Goal: Navigation & Orientation: Go to known website

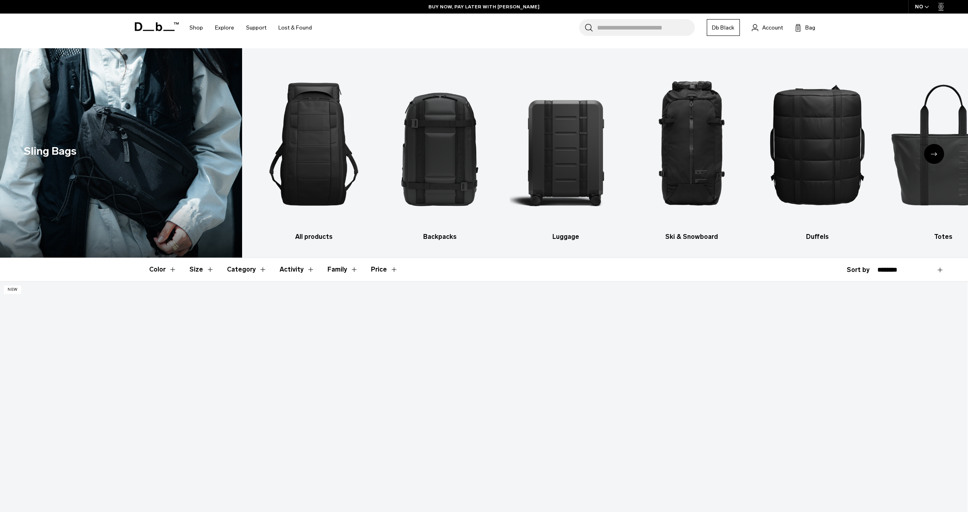
click at [924, 8] on icon "button" at bounding box center [926, 7] width 4 height 3
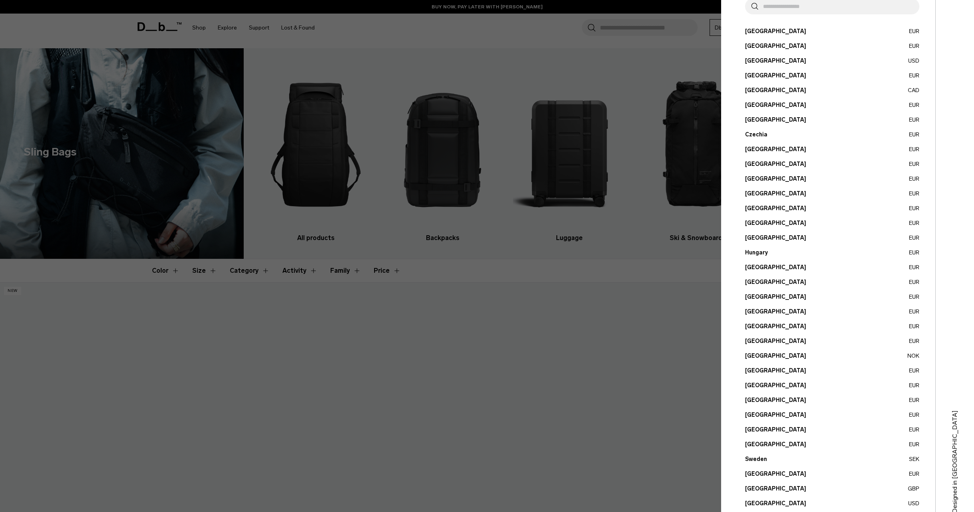
scroll to position [76, 0]
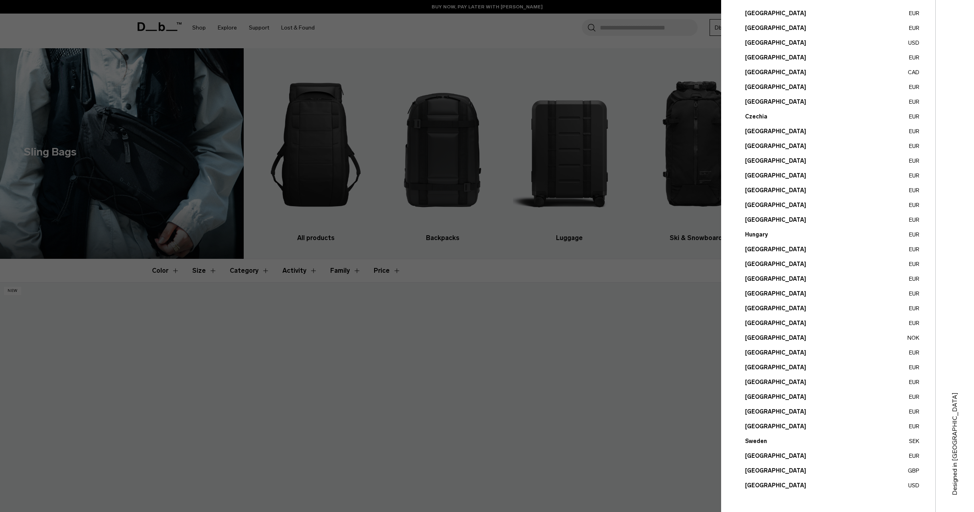
click at [758, 441] on button "Sweden SEK" at bounding box center [832, 441] width 174 height 8
